Goal: Find specific page/section: Find specific page/section

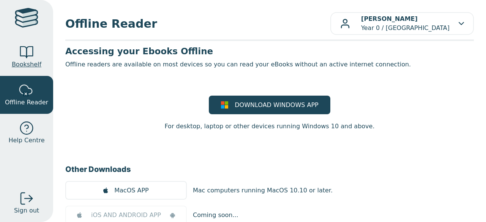
click at [30, 59] on div at bounding box center [26, 52] width 15 height 15
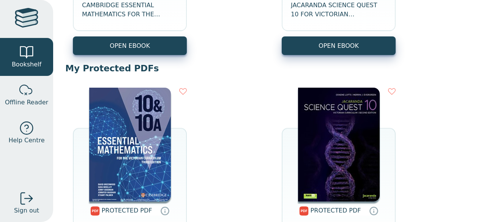
scroll to position [241, 0]
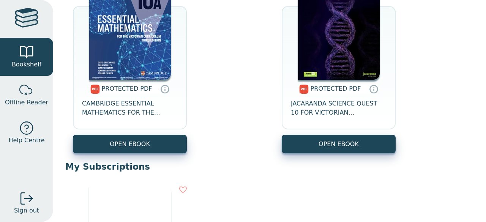
scroll to position [243, 0]
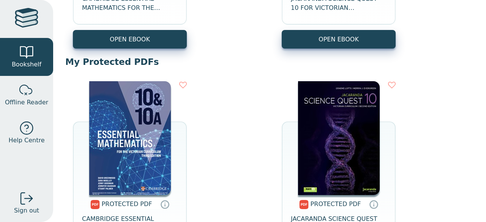
click at [154, 116] on img at bounding box center [130, 138] width 82 height 114
click at [141, 137] on img at bounding box center [130, 138] width 82 height 114
